Goal: Task Accomplishment & Management: Manage account settings

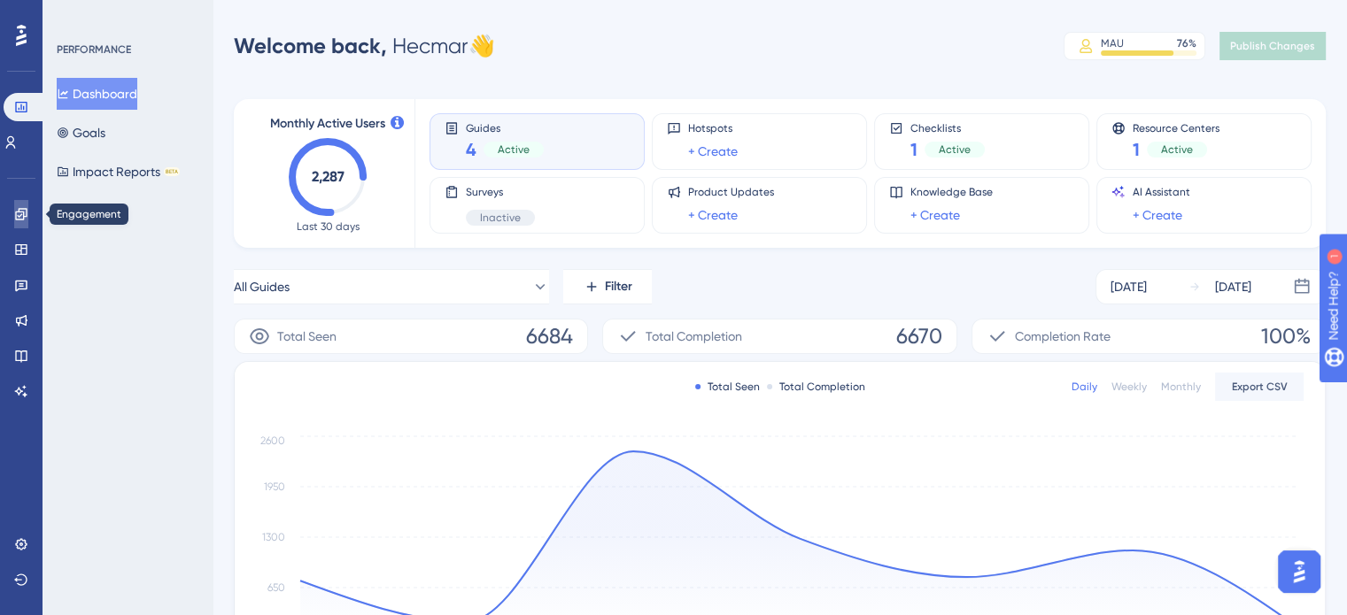
click at [25, 207] on icon at bounding box center [21, 214] width 14 height 14
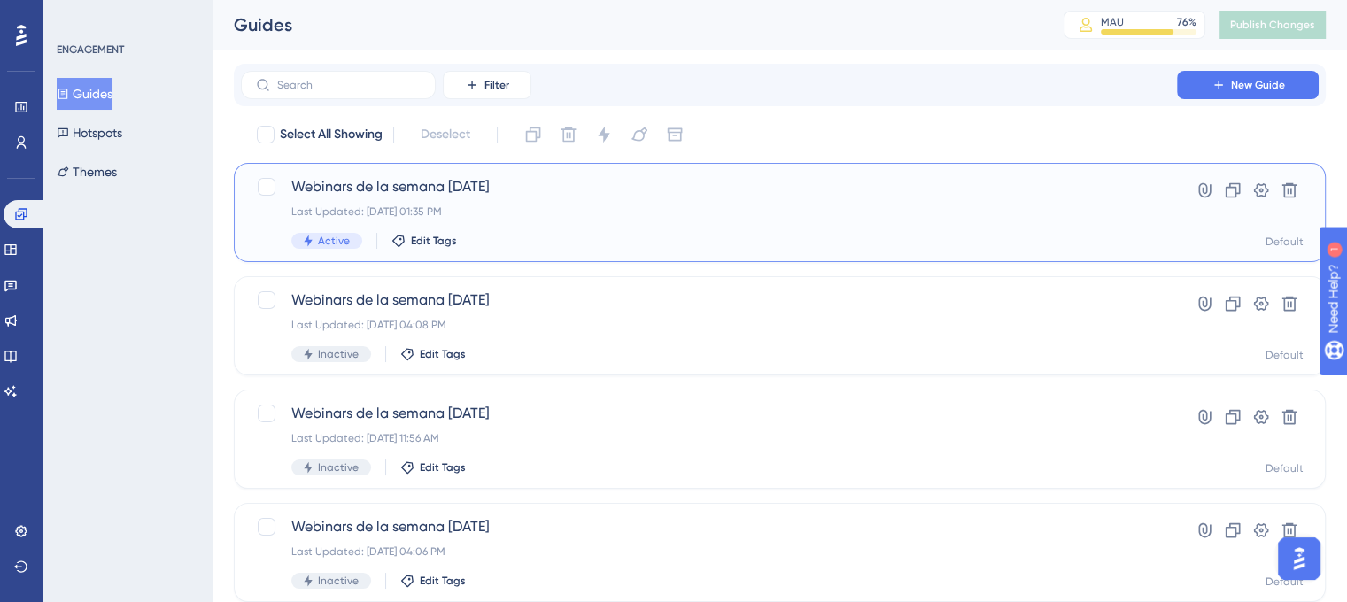
click at [440, 204] on div "Webinars de la semana [DATE] Last Updated: [DATE] 01:35 PM Active Edit Tags" at bounding box center [708, 212] width 835 height 73
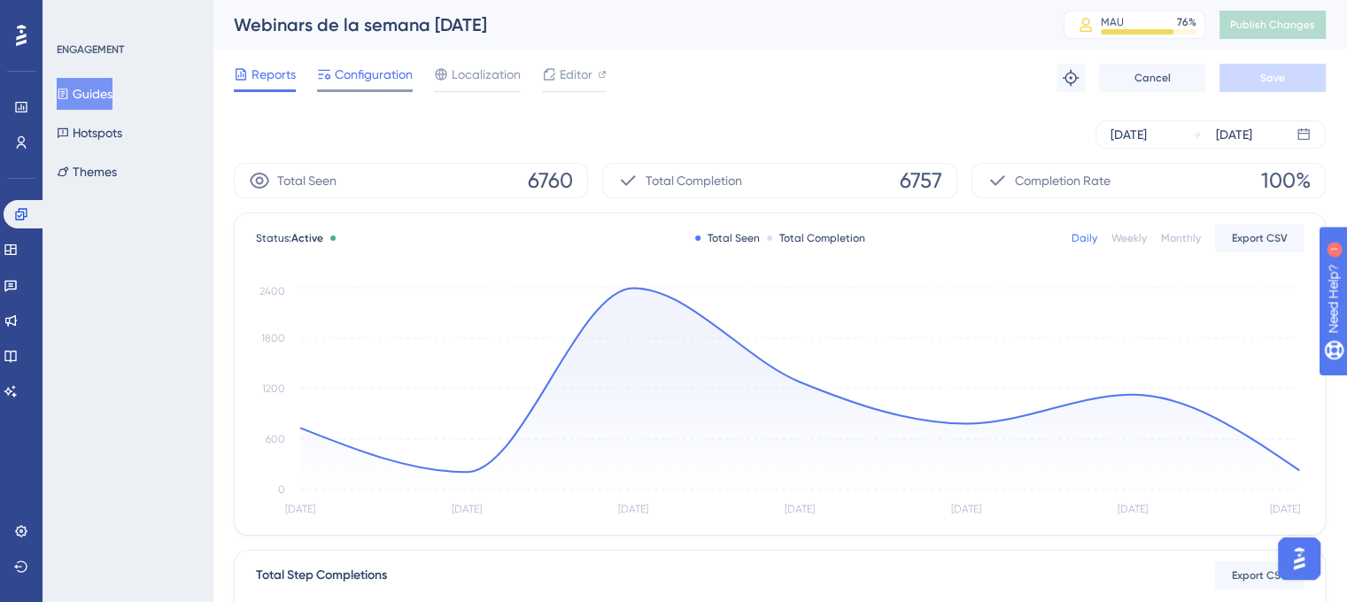
click at [369, 66] on span "Configuration" at bounding box center [374, 74] width 78 height 21
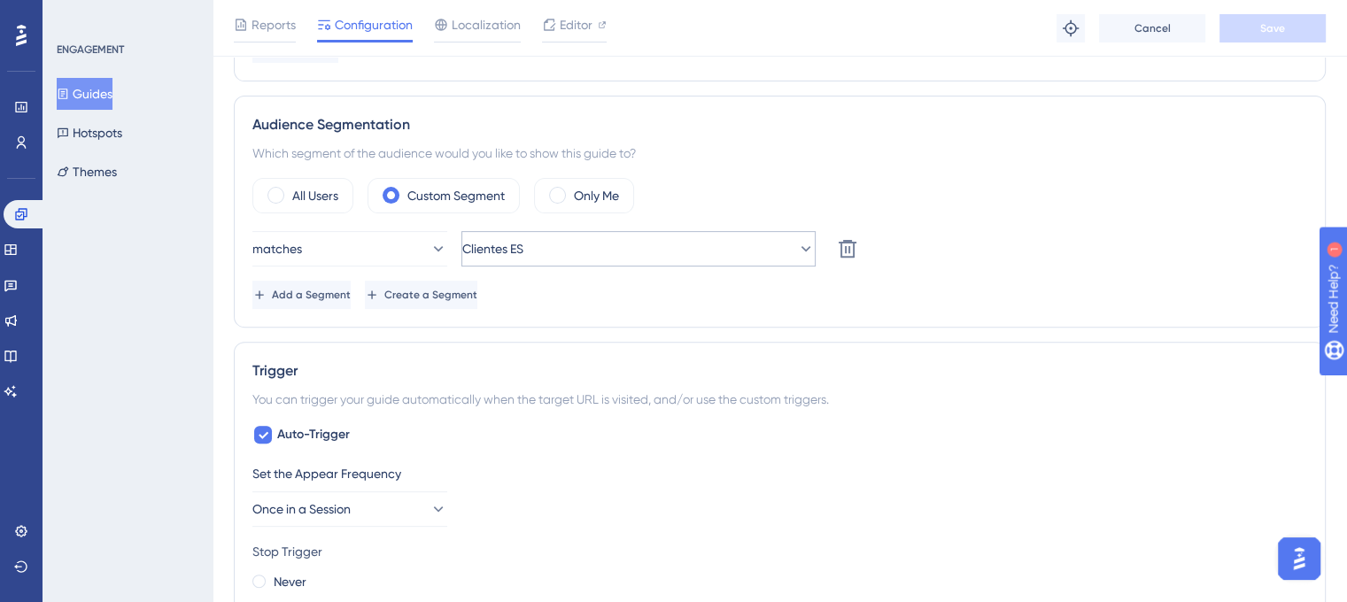
scroll to position [620, 0]
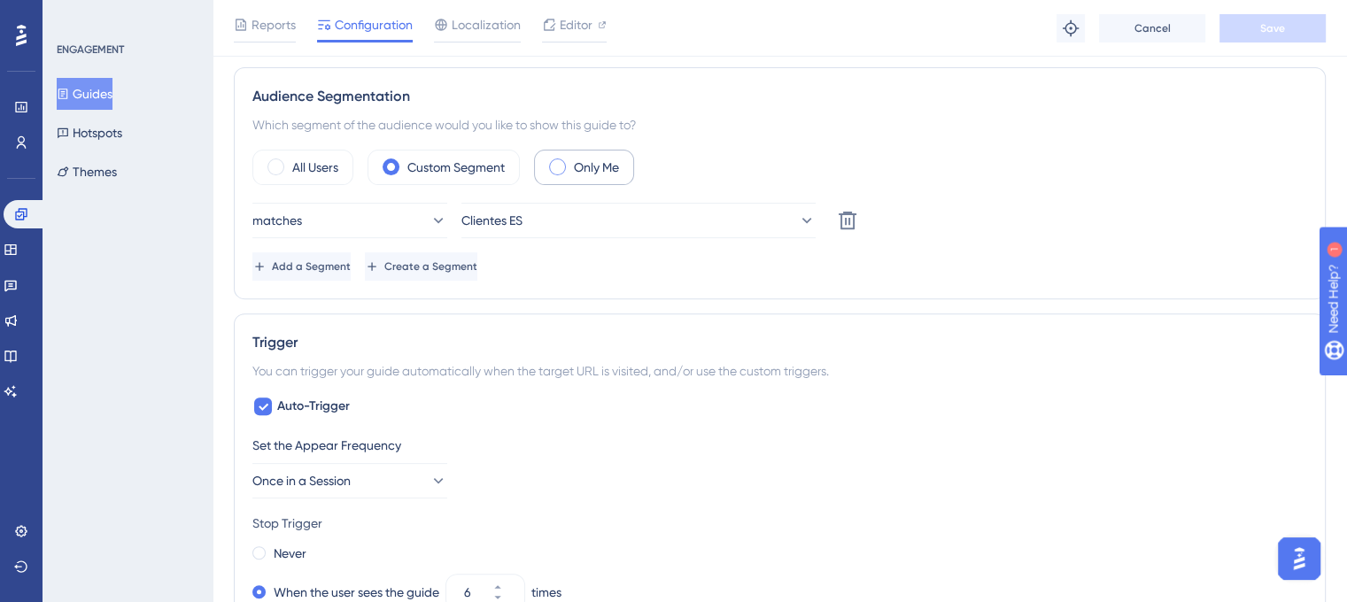
click at [581, 157] on label "Only Me" at bounding box center [596, 167] width 45 height 21
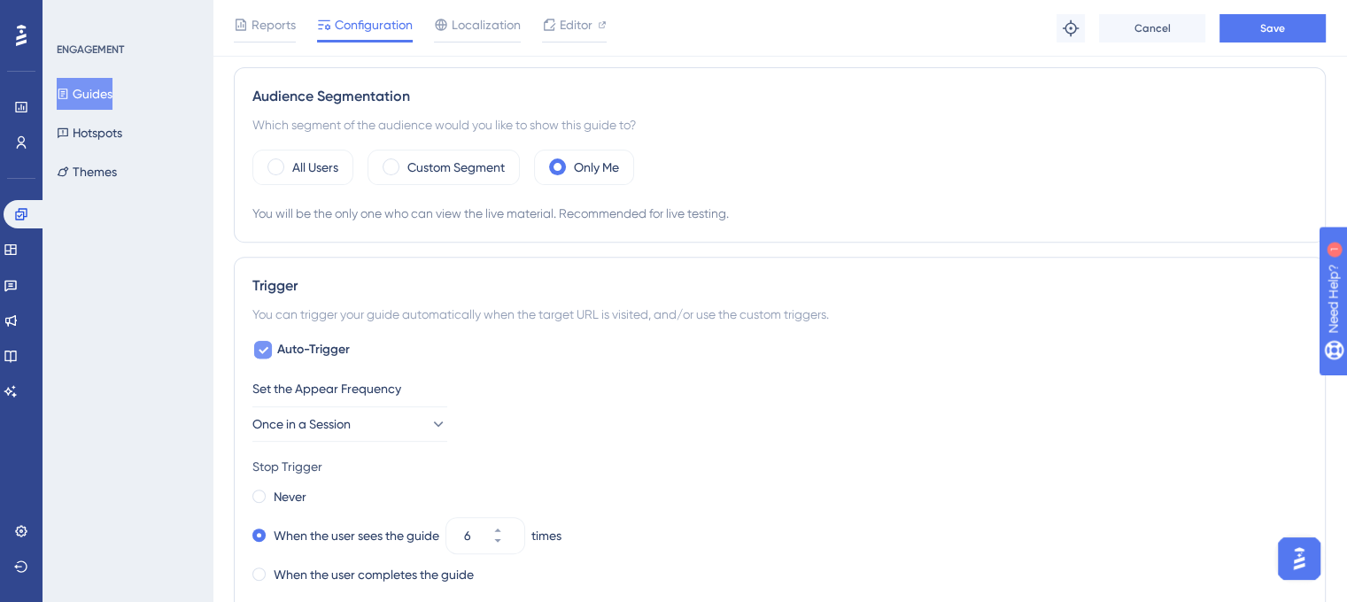
click at [262, 345] on icon at bounding box center [263, 350] width 11 height 14
checkbox input "false"
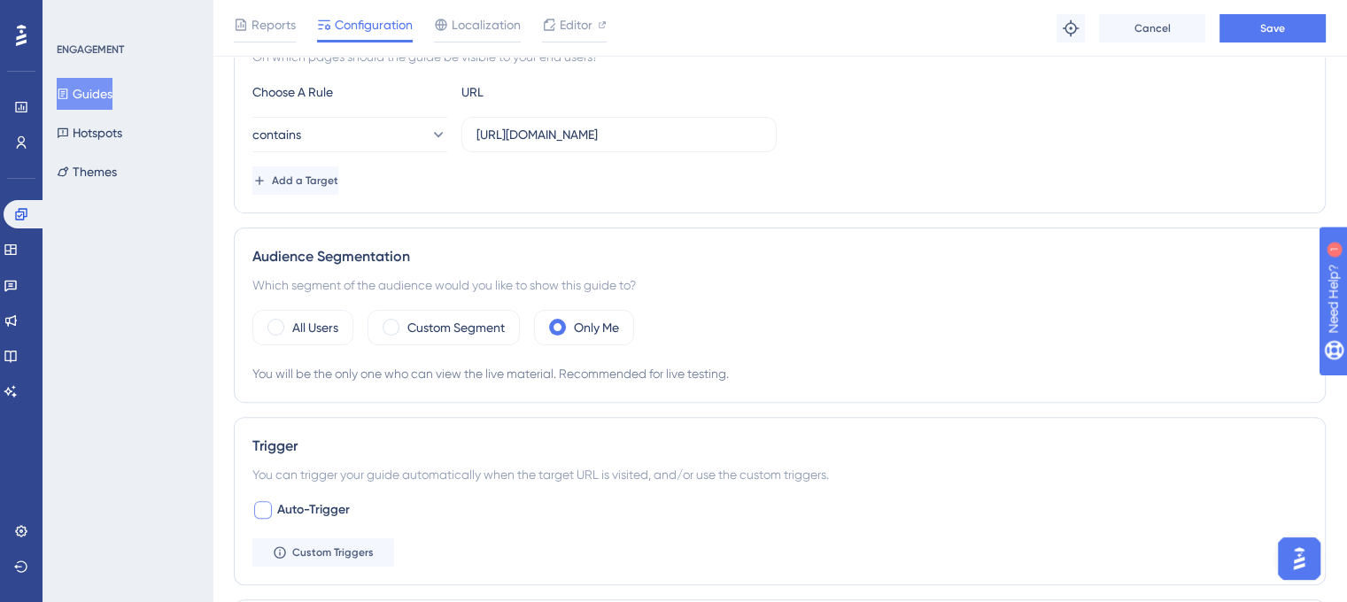
scroll to position [443, 0]
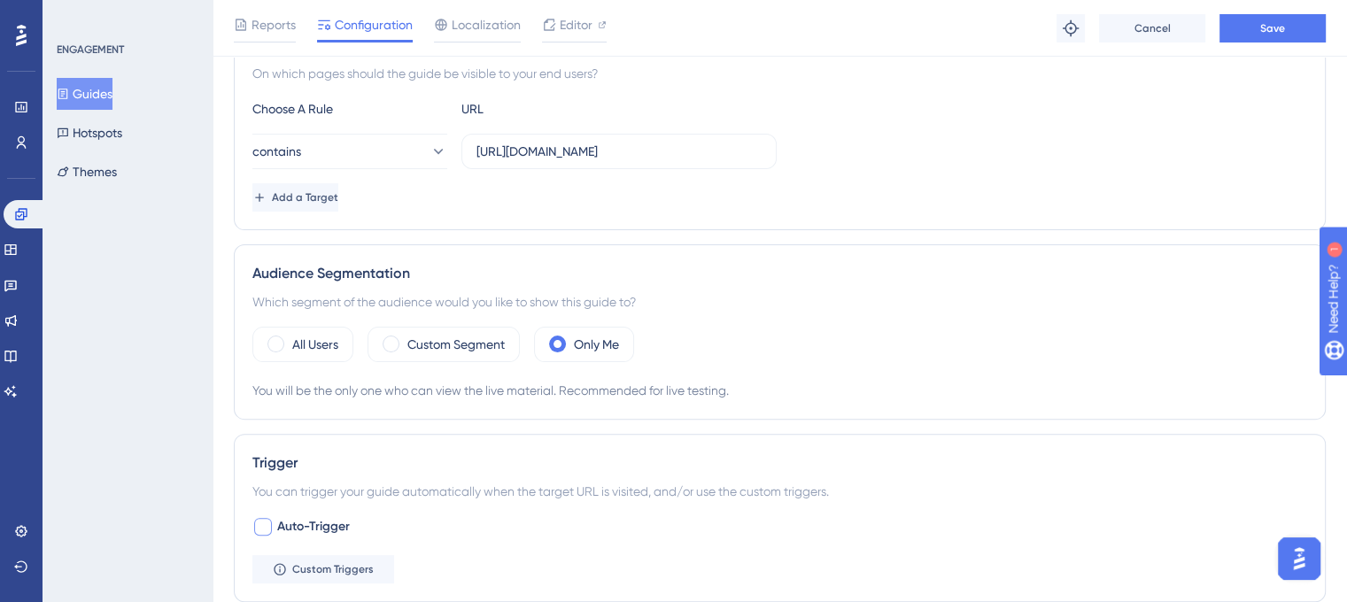
click at [1275, 46] on div "Reports Configuration Localization Editor Troubleshoot Cancel Save" at bounding box center [780, 28] width 1134 height 57
click at [1286, 20] on button "Save" at bounding box center [1272, 28] width 106 height 28
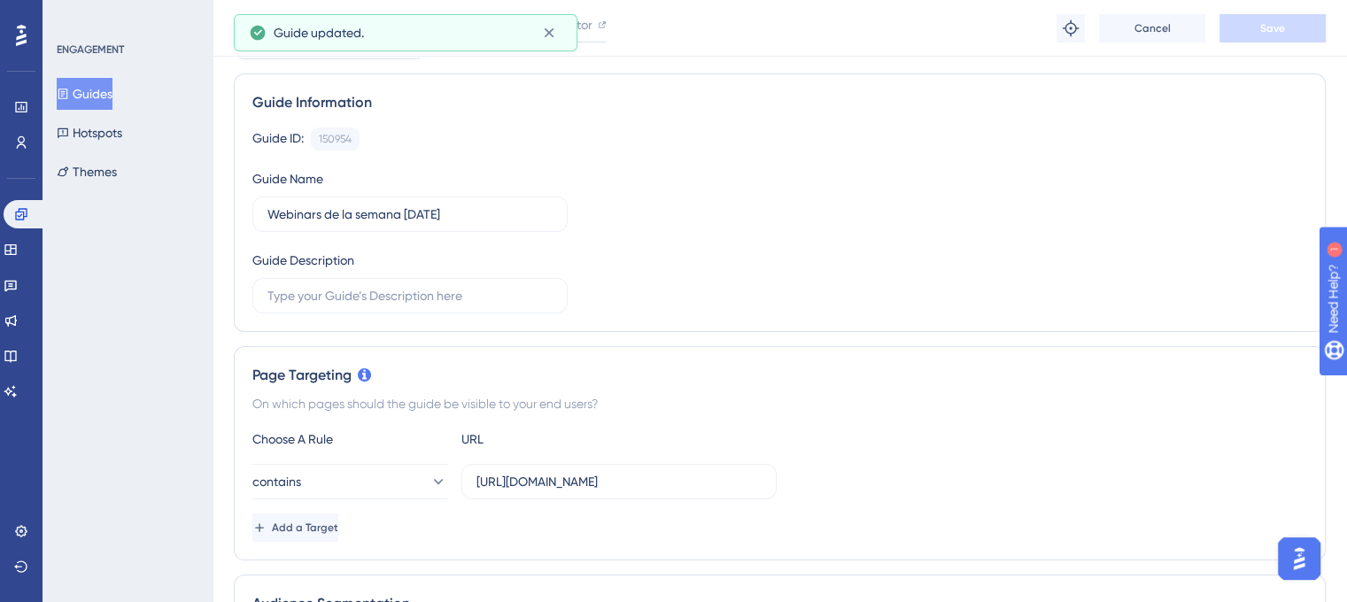
scroll to position [0, 0]
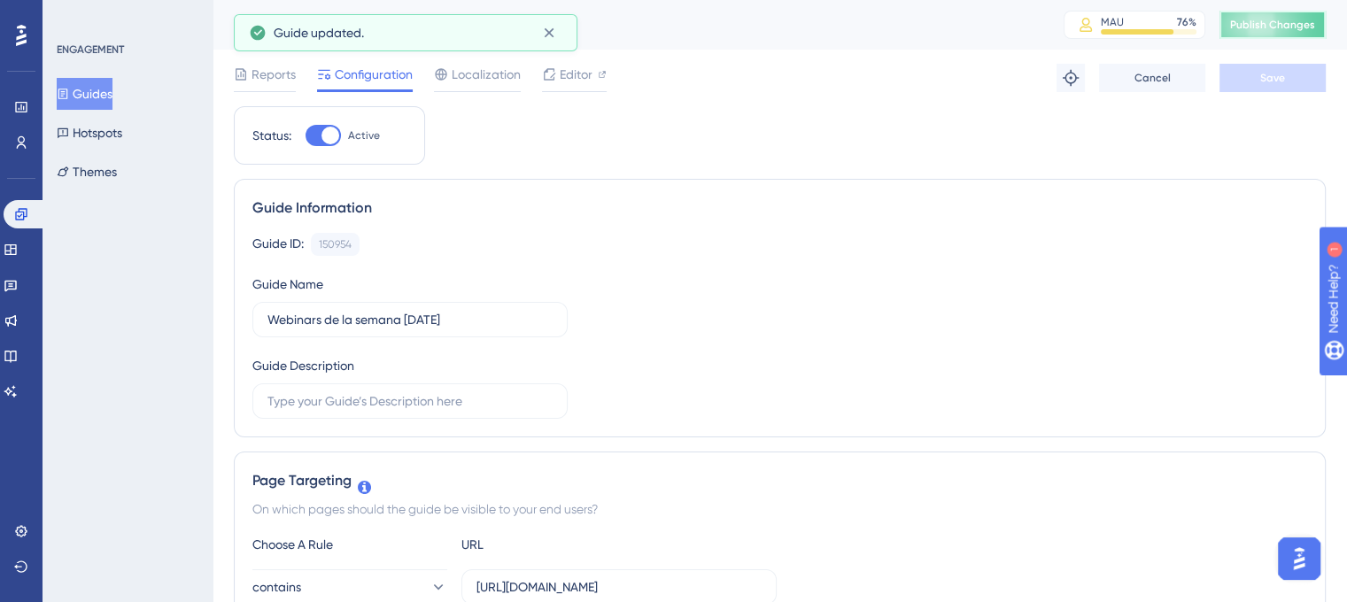
click at [1270, 27] on span "Publish Changes" at bounding box center [1272, 25] width 85 height 14
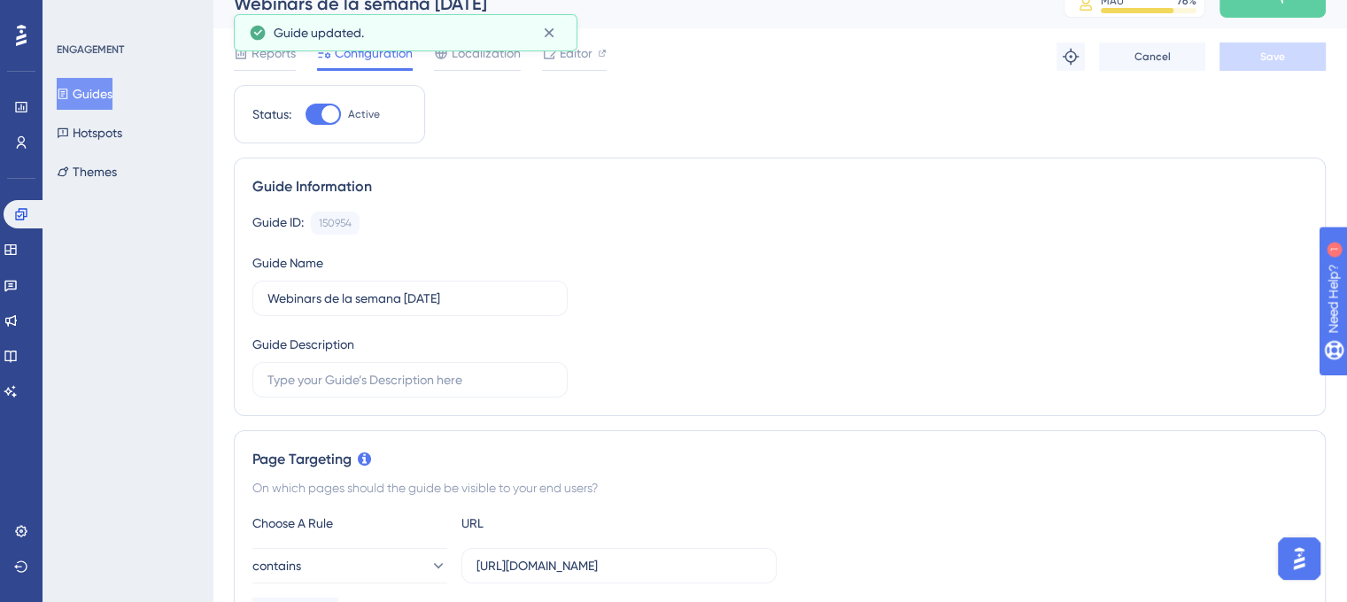
scroll to position [177, 0]
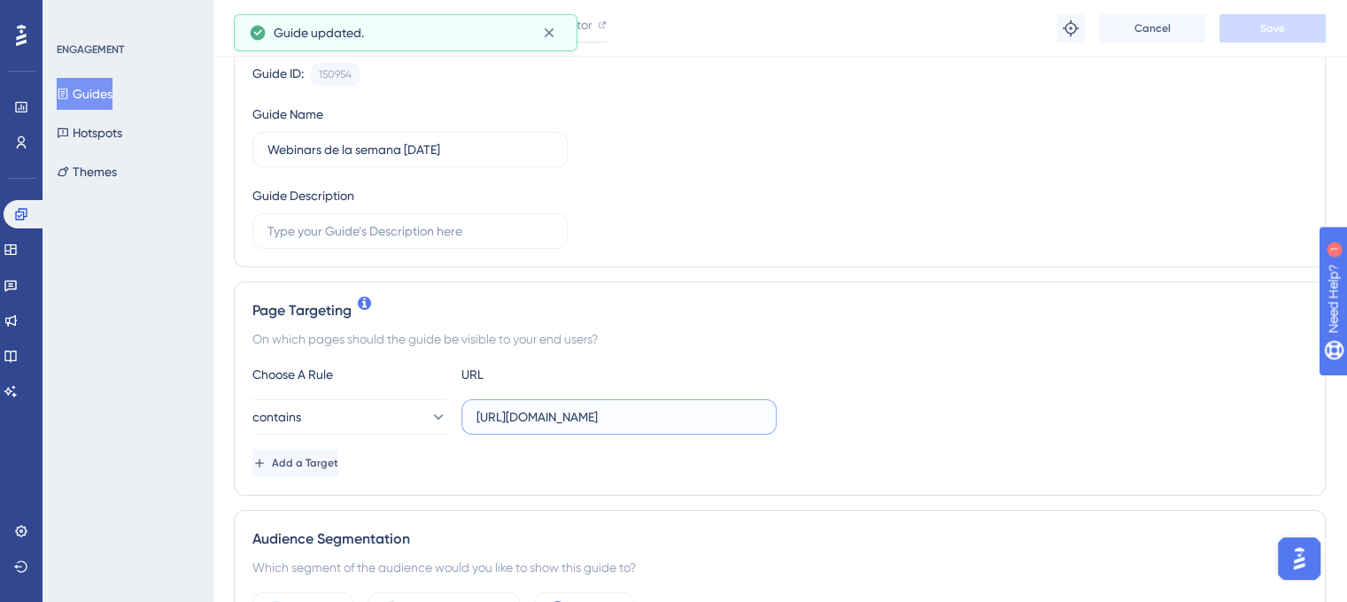
click at [577, 421] on input "[URL][DOMAIN_NAME]" at bounding box center [618, 416] width 285 height 19
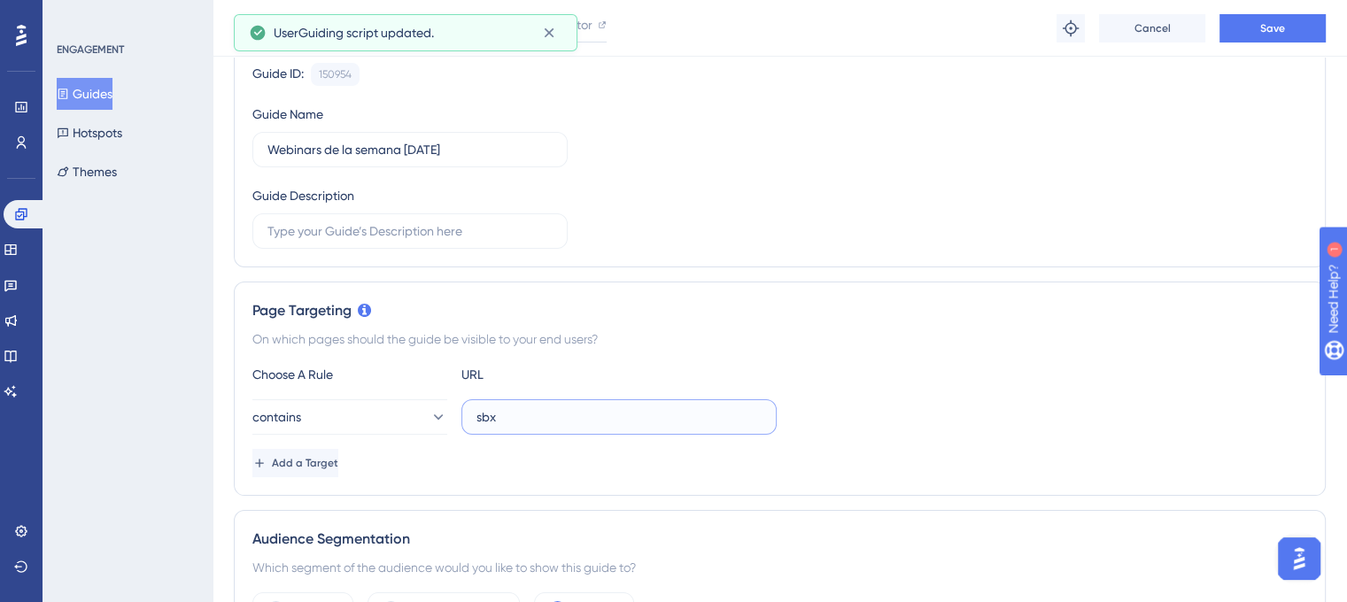
type input "sbx"
click at [1276, 5] on div "Reports Configuration Localization Editor Troubleshoot Cancel Save" at bounding box center [780, 28] width 1134 height 57
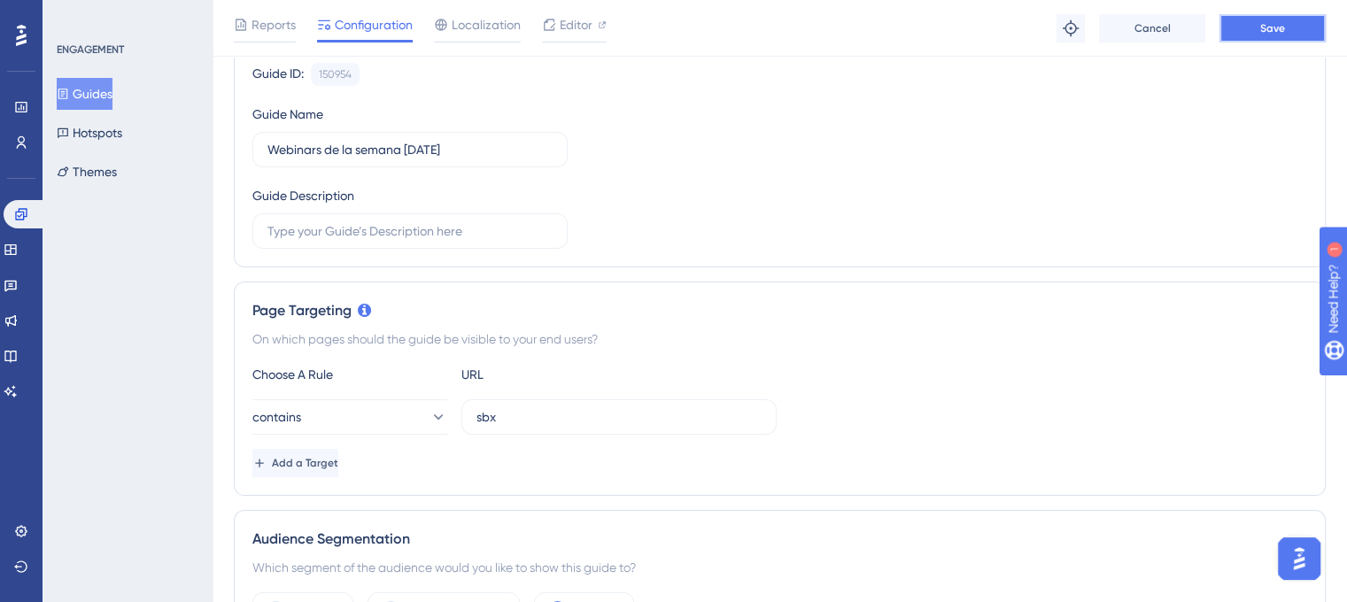
click at [1275, 27] on span "Save" at bounding box center [1272, 28] width 25 height 14
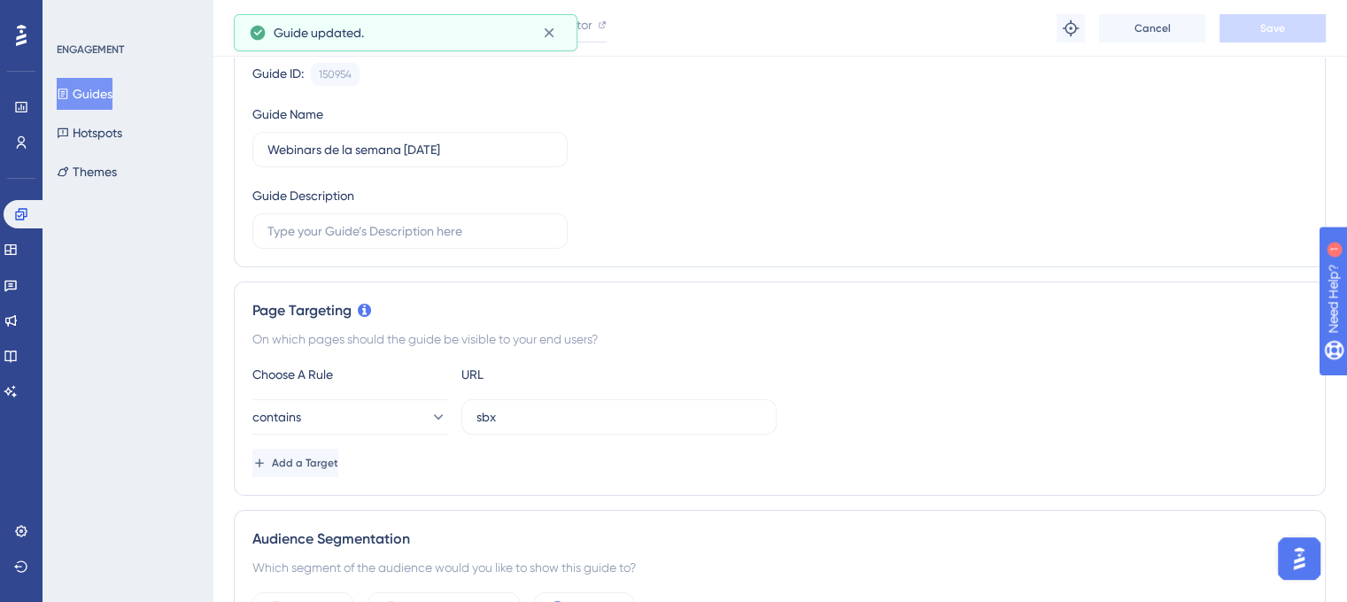
scroll to position [0, 0]
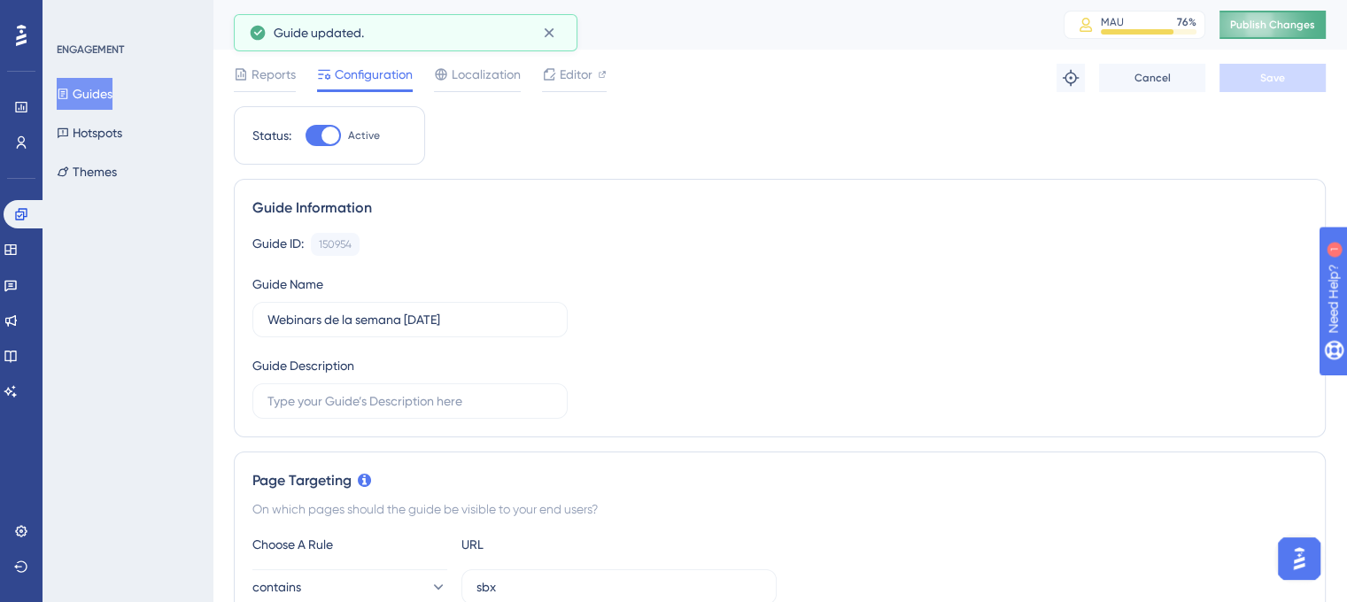
click at [1277, 24] on span "Publish Changes" at bounding box center [1272, 25] width 85 height 14
click at [322, 136] on div at bounding box center [330, 136] width 18 height 18
click at [305, 136] on input "Active" at bounding box center [305, 135] width 1 height 1
checkbox input "false"
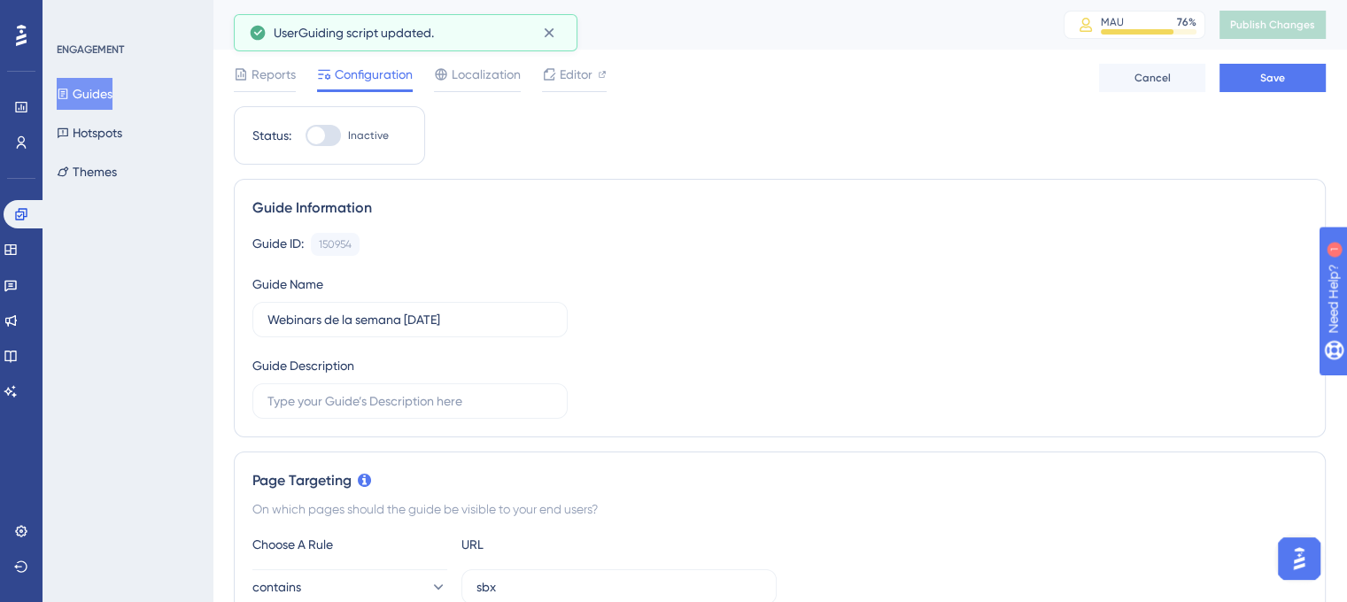
click at [1296, 92] on div "Reports Configuration Localization Editor Cancel Save" at bounding box center [780, 78] width 1092 height 57
click at [1292, 86] on button "Save" at bounding box center [1272, 78] width 106 height 28
click at [1278, 19] on span "Publish Changes" at bounding box center [1272, 25] width 85 height 14
